Goal: Navigation & Orientation: Understand site structure

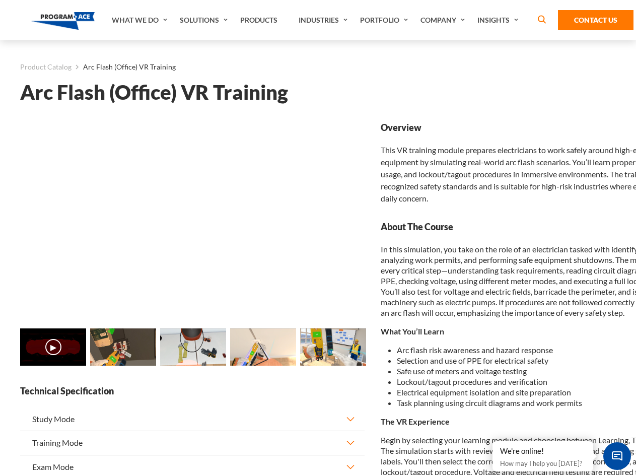
click at [141, 20] on link "What We Do" at bounding box center [141, 20] width 68 height 40
click at [205, 20] on link "Solutions" at bounding box center [205, 20] width 60 height 40
click at [324, 20] on link "Industries" at bounding box center [324, 20] width 61 height 40
click at [445, 20] on link "Company" at bounding box center [444, 20] width 57 height 40
click at [500, 20] on link "Insights" at bounding box center [498, 20] width 53 height 40
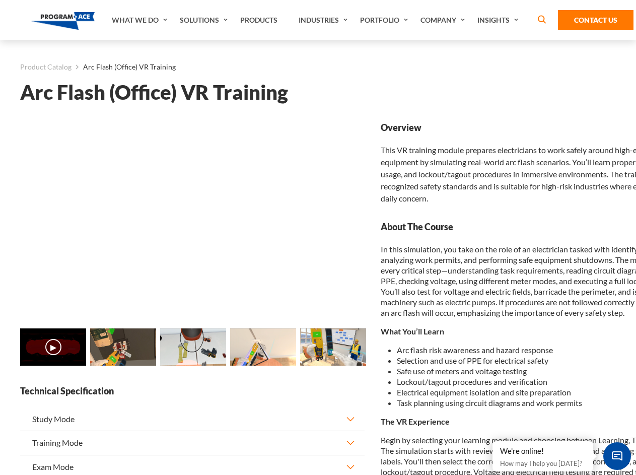
click at [0, 353] on main "Product Catalog Arc Flash (Office) VR Training Arc Flash (Office) VR Training L…" at bounding box center [318, 439] width 636 height 799
